Goal: Information Seeking & Learning: Learn about a topic

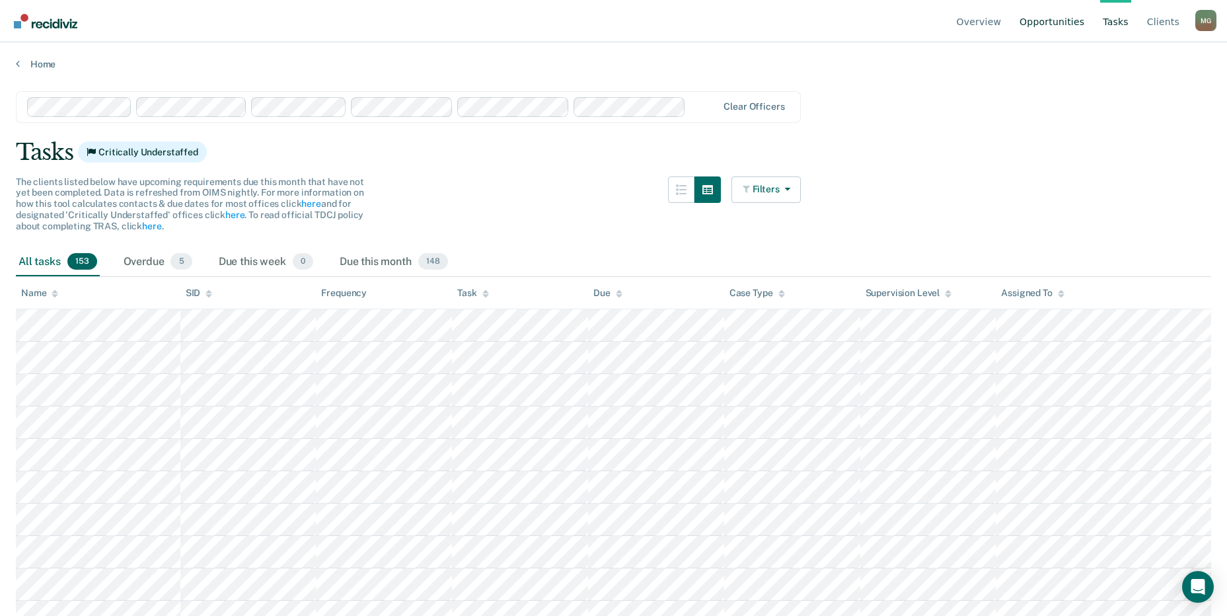
click at [1085, 19] on link "Opportunities" at bounding box center [1052, 21] width 70 height 42
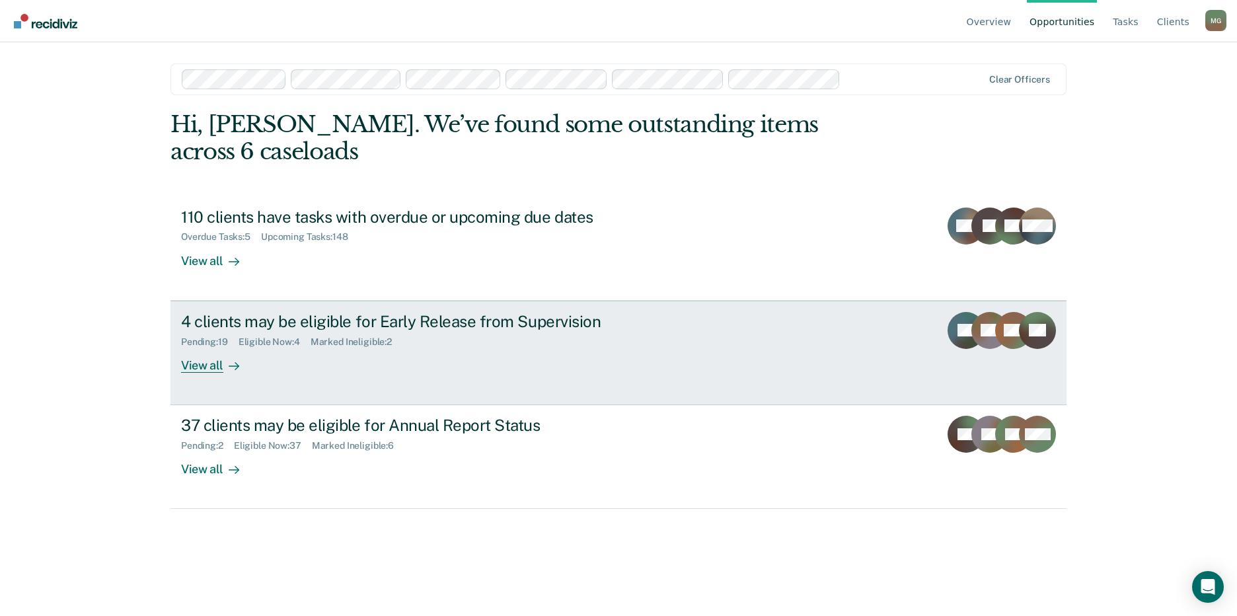
click at [348, 331] on div "Pending : 19 Eligible Now : 4 Marked Ineligible : 2" at bounding box center [413, 339] width 464 height 17
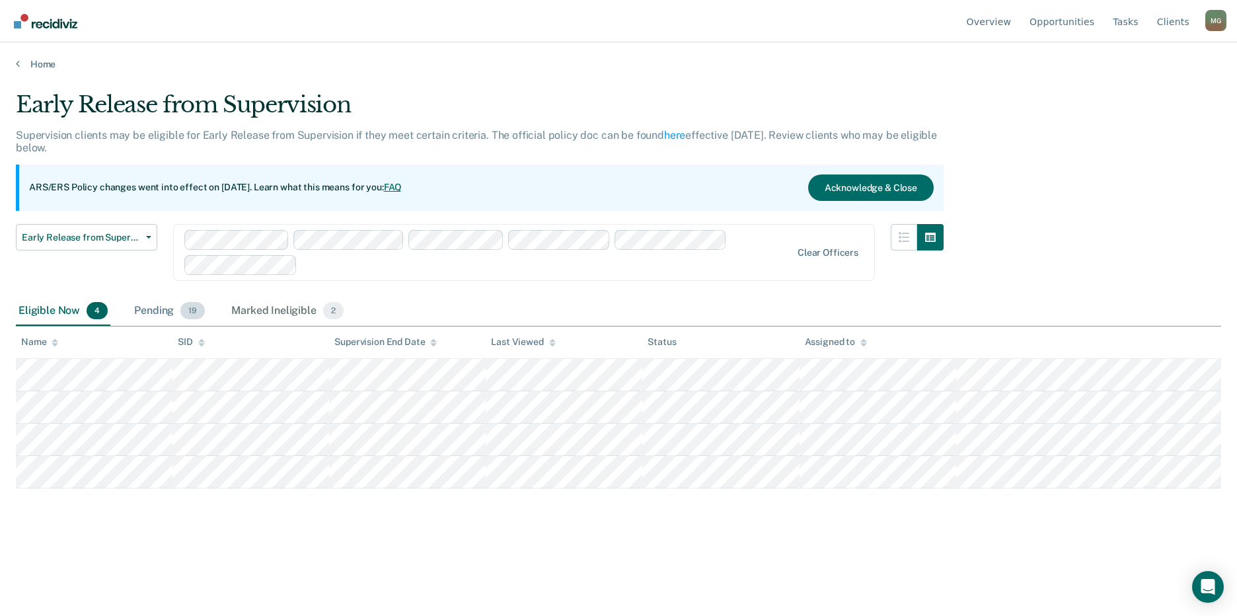
click at [178, 304] on div "Pending 19" at bounding box center [170, 311] width 76 height 29
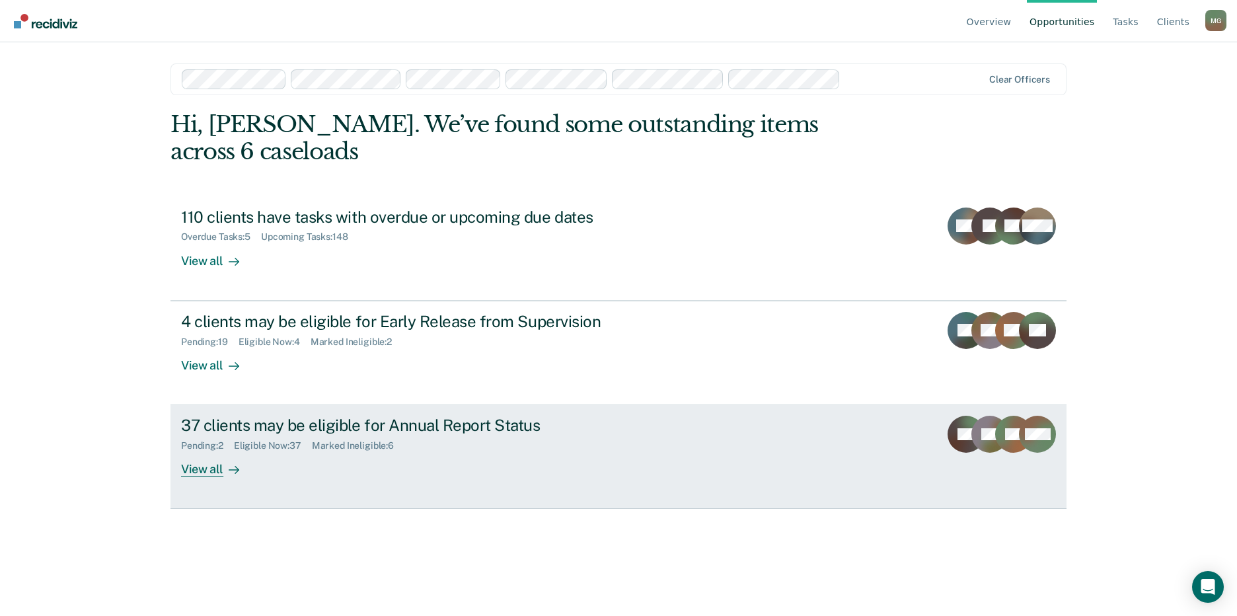
click at [325, 416] on div "37 clients may be eligible for Annual Report Status" at bounding box center [413, 425] width 464 height 19
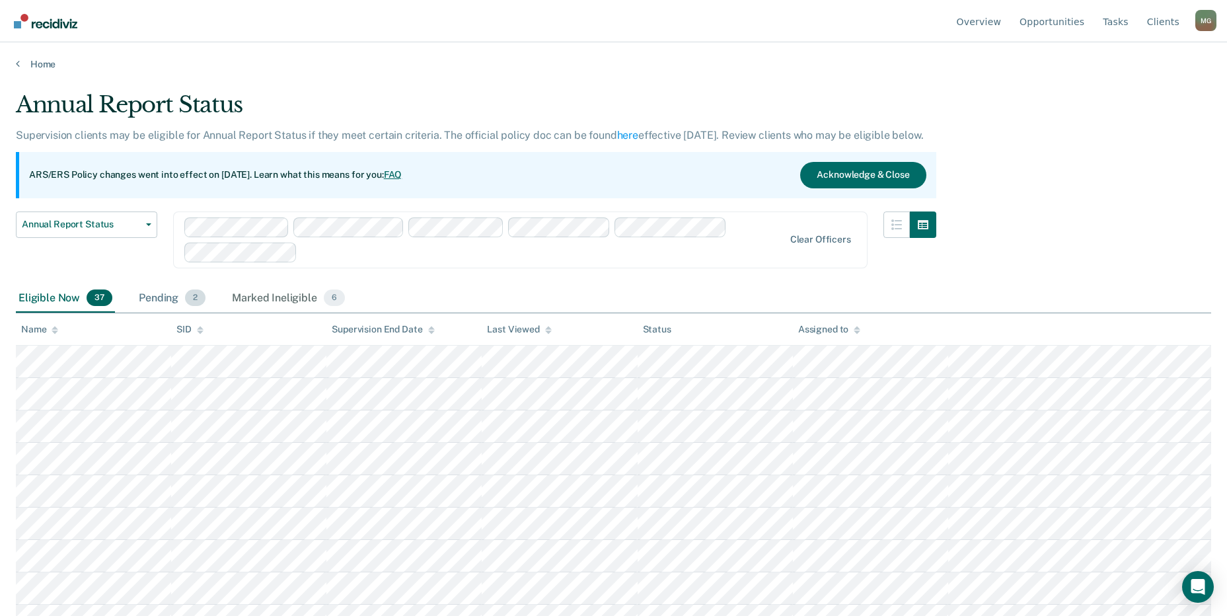
click at [165, 297] on div "Pending 2" at bounding box center [172, 298] width 72 height 29
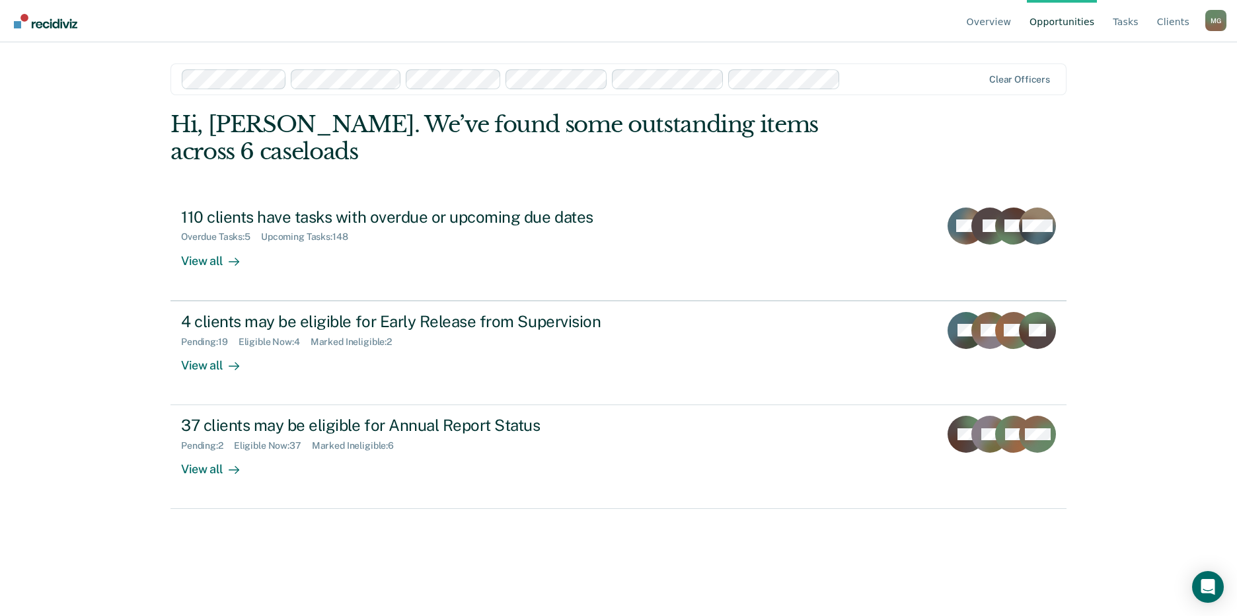
click at [1080, 21] on link "Opportunities" at bounding box center [1062, 21] width 70 height 42
